Goal: Task Accomplishment & Management: Use online tool/utility

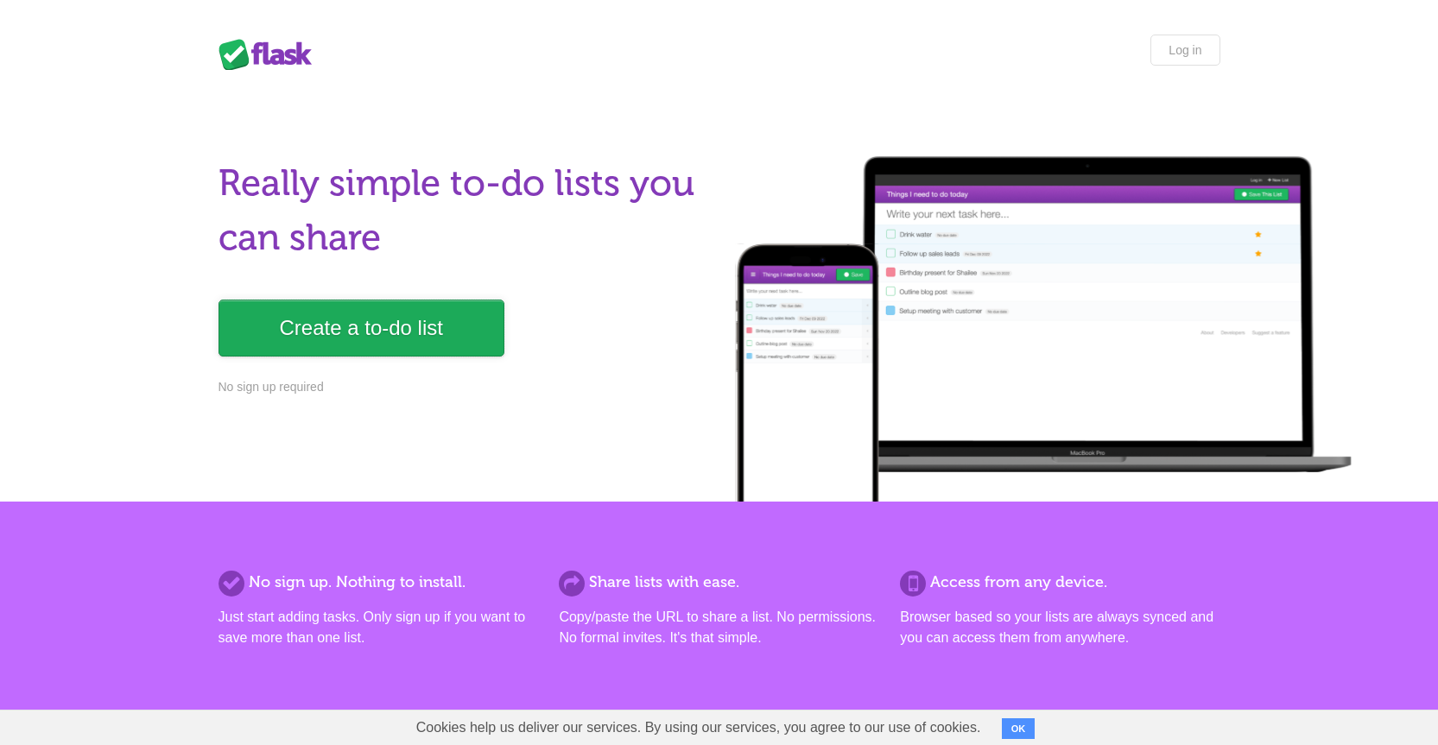
click at [365, 341] on link "Create a to-do list" at bounding box center [361, 328] width 286 height 57
